Goal: Check status: Check status

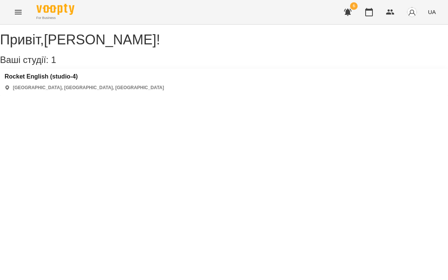
click at [417, 9] on img "button" at bounding box center [411, 12] width 11 height 11
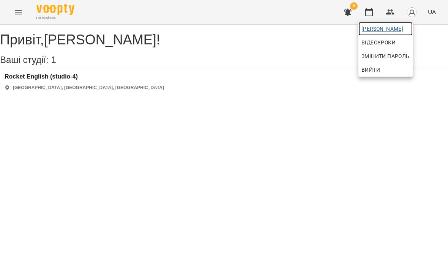
click at [390, 28] on span "[PERSON_NAME]" at bounding box center [385, 28] width 48 height 9
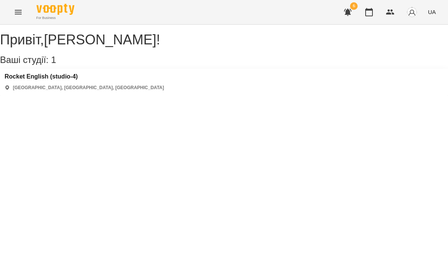
click at [408, 11] on img "button" at bounding box center [411, 12] width 11 height 11
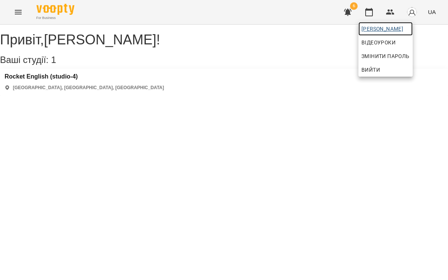
click at [409, 28] on span "[PERSON_NAME]" at bounding box center [385, 28] width 48 height 9
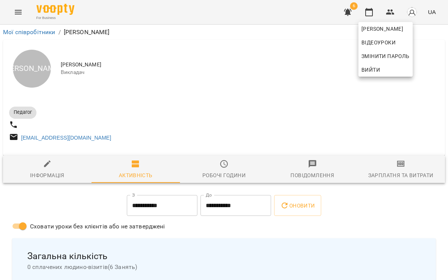
click at [426, 135] on div at bounding box center [224, 140] width 448 height 280
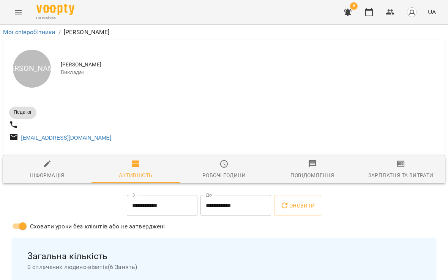
click at [427, 122] on div "Педагог mariakarelina16@gmail.com" at bounding box center [224, 123] width 432 height 43
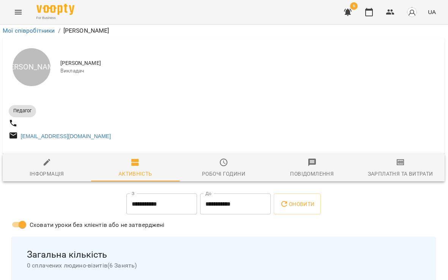
scroll to position [385, 0]
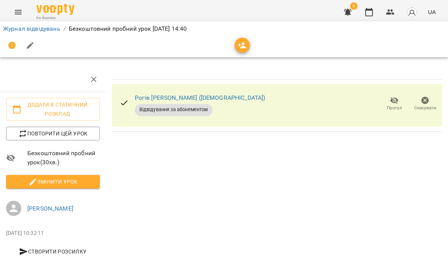
scroll to position [0, 3]
click at [124, 101] on icon at bounding box center [123, 102] width 9 height 9
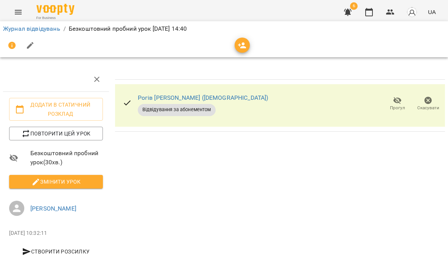
scroll to position [0, 0]
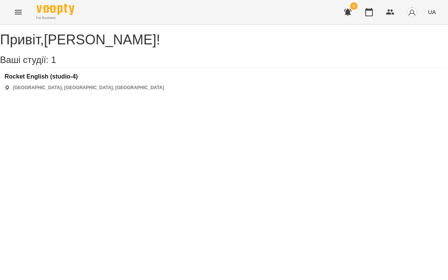
click at [415, 15] on img "button" at bounding box center [411, 12] width 11 height 11
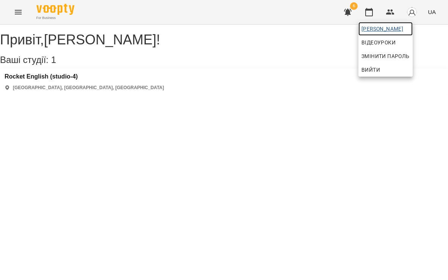
click at [402, 31] on span "[PERSON_NAME]" at bounding box center [385, 28] width 48 height 9
